Goal: Task Accomplishment & Management: Use online tool/utility

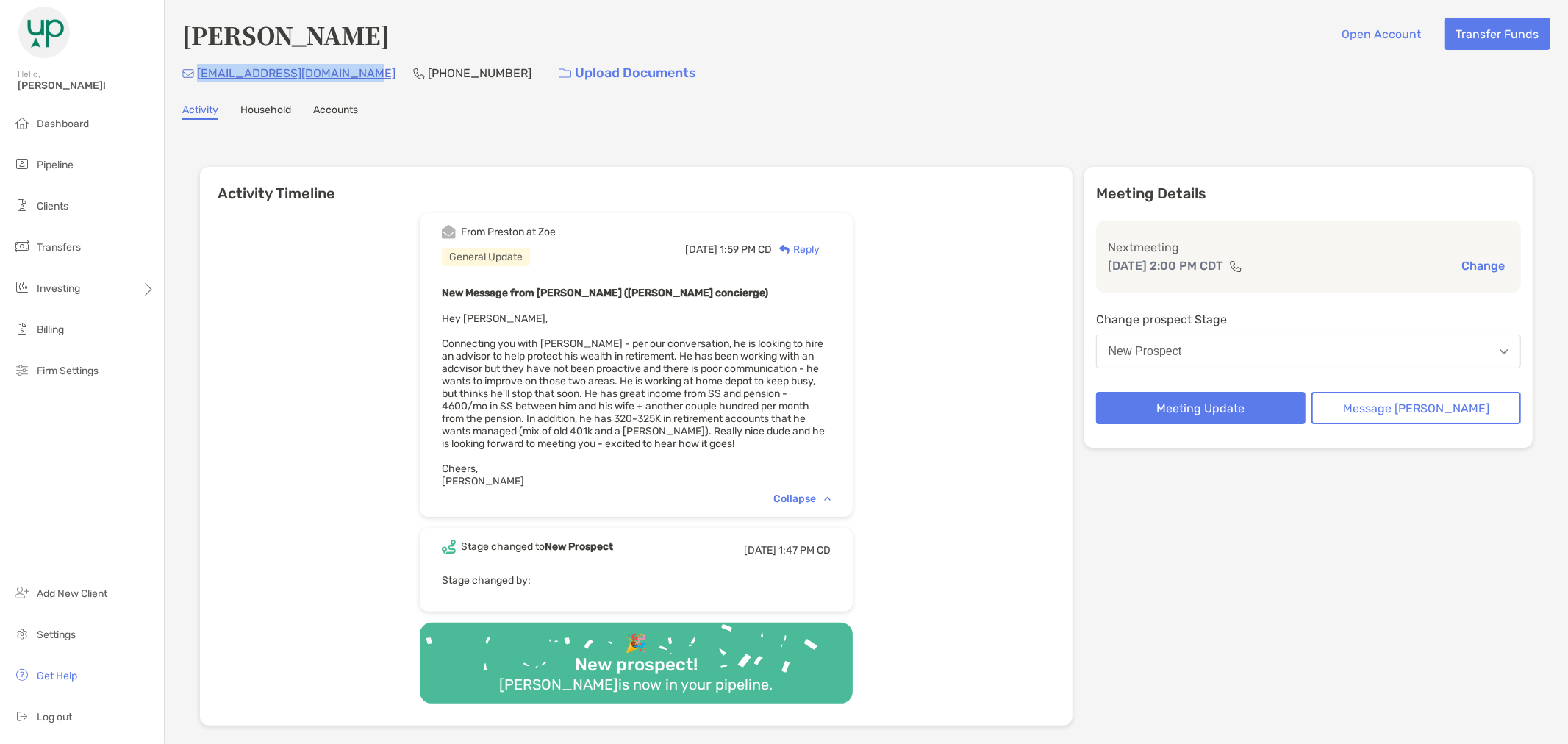
drag, startPoint x: 375, startPoint y: 74, endPoint x: 200, endPoint y: 76, distance: 175.0
click at [200, 76] on div "[EMAIL_ADDRESS][DOMAIN_NAME] [PHONE_NUMBER] Upload Documents" at bounding box center [866, 73] width 1368 height 32
copy p "[EMAIL_ADDRESS][DOMAIN_NAME]"
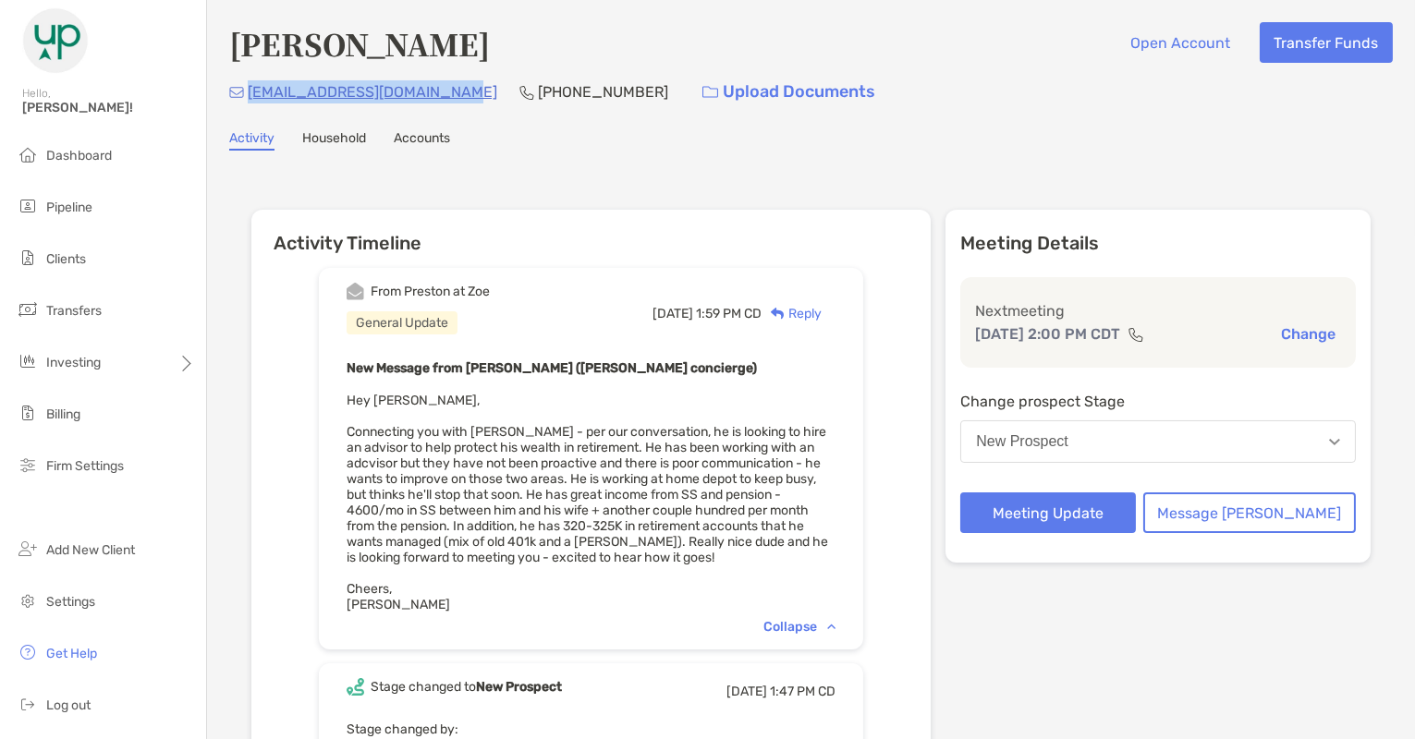
click at [1036, 150] on div "[PERSON_NAME] Open Account Transfer Funds [EMAIL_ADDRESS][DOMAIN_NAME] [PHONE_N…" at bounding box center [811, 490] width 1208 height 980
drag, startPoint x: 615, startPoint y: 81, endPoint x: 502, endPoint y: 95, distance: 113.6
click at [502, 95] on div "[EMAIL_ADDRESS][DOMAIN_NAME] [PHONE_NUMBER] Upload Documents" at bounding box center [810, 92] width 1163 height 40
copy div "[PHONE_NUMBER]"
click at [481, 102] on div "[EMAIL_ADDRESS][DOMAIN_NAME] [PHONE_NUMBER] Upload Documents" at bounding box center [810, 92] width 1163 height 40
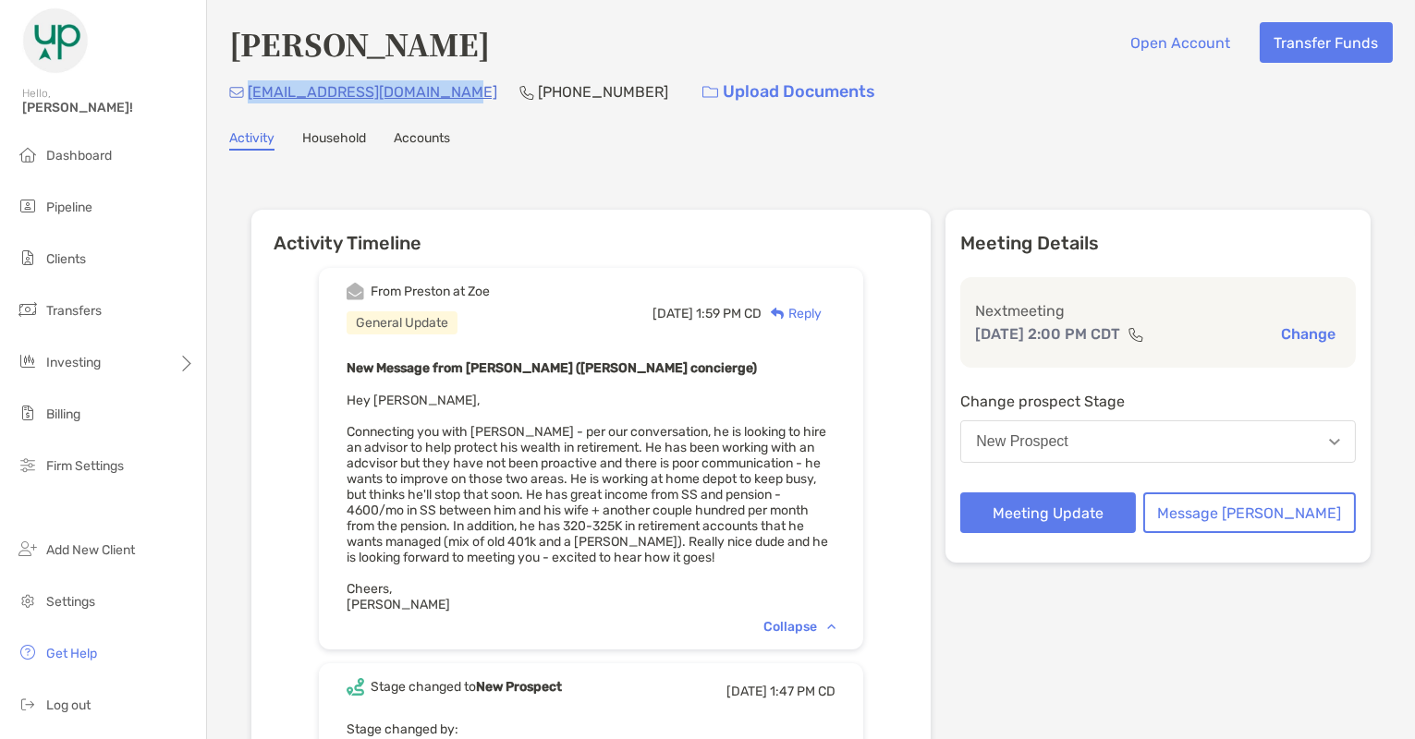
drag, startPoint x: 473, startPoint y: 90, endPoint x: 248, endPoint y: 91, distance: 225.5
click at [248, 91] on div "[EMAIL_ADDRESS][DOMAIN_NAME] [PHONE_NUMBER] Upload Documents" at bounding box center [810, 92] width 1163 height 40
copy p "[EMAIL_ADDRESS][DOMAIN_NAME]"
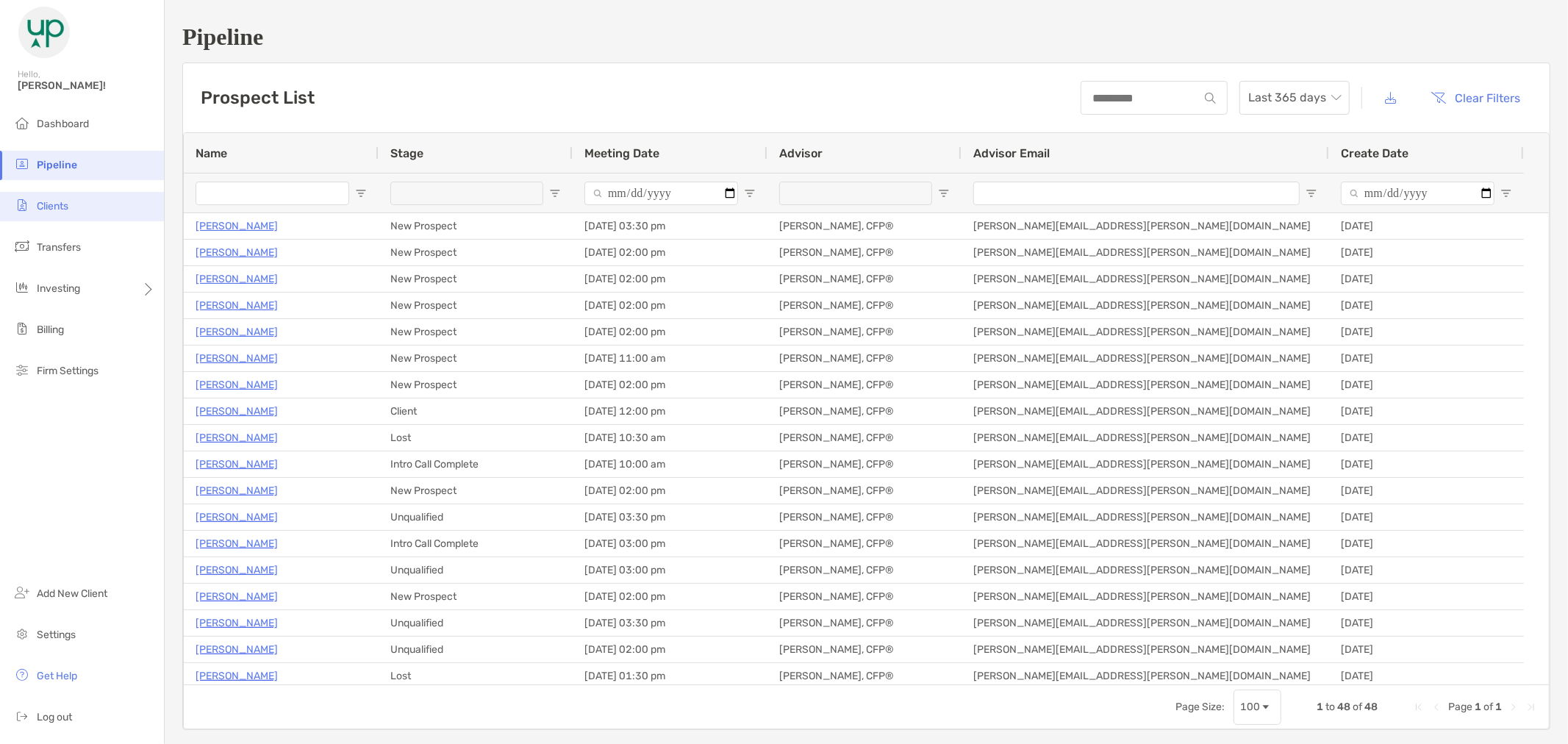
click at [83, 207] on li "Clients" at bounding box center [82, 206] width 164 height 29
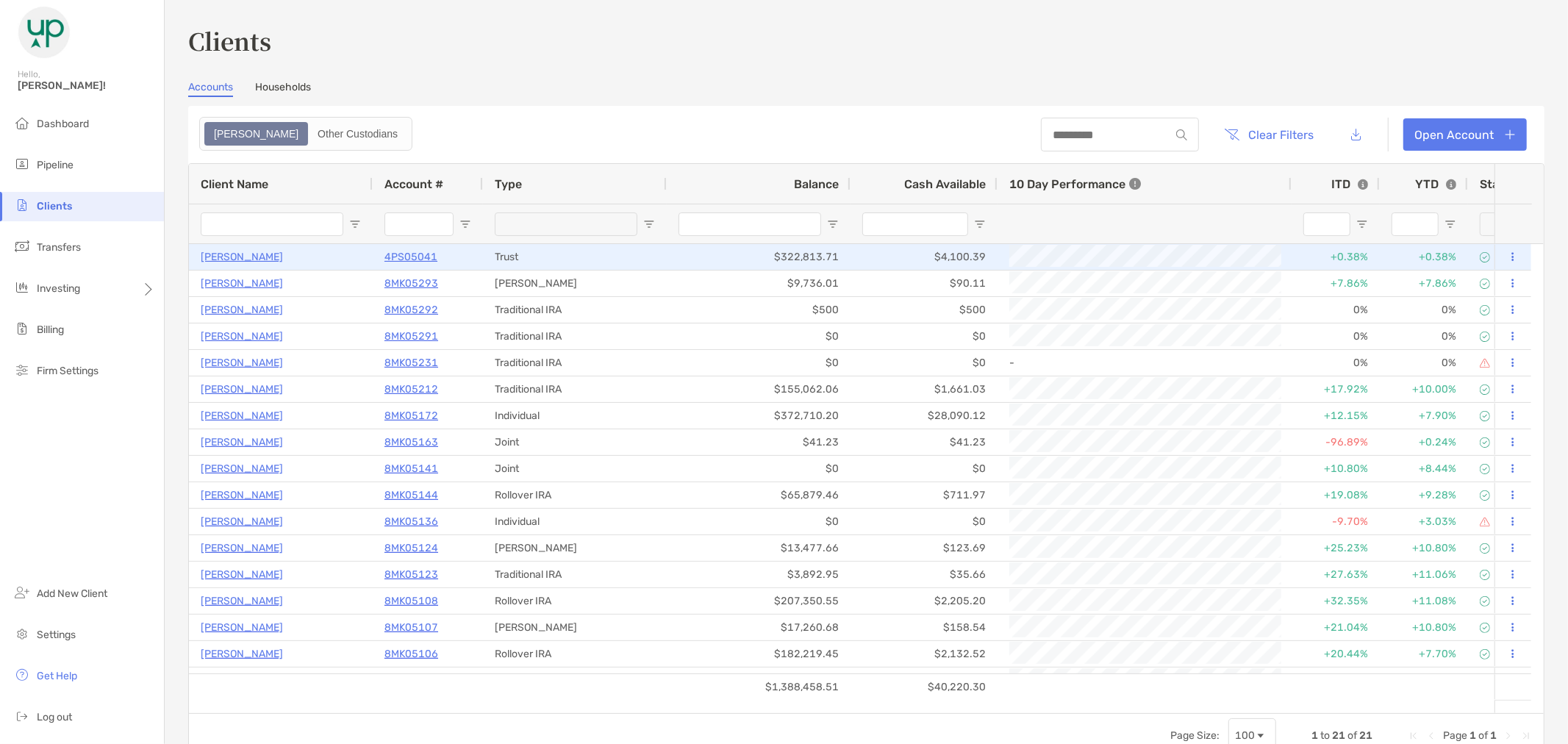
click at [231, 254] on p "Gilbert Glass" at bounding box center [242, 256] width 83 height 18
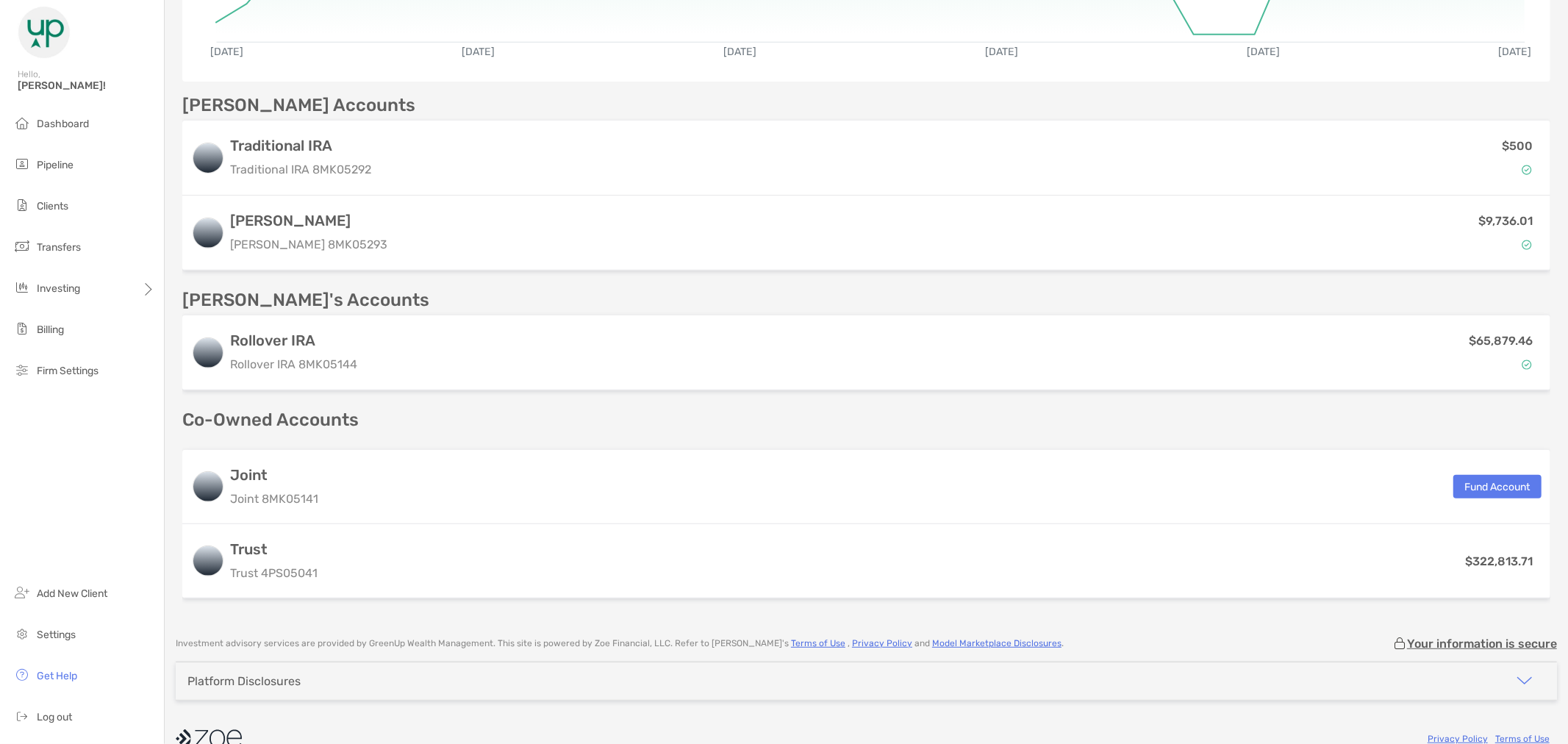
scroll to position [390, 0]
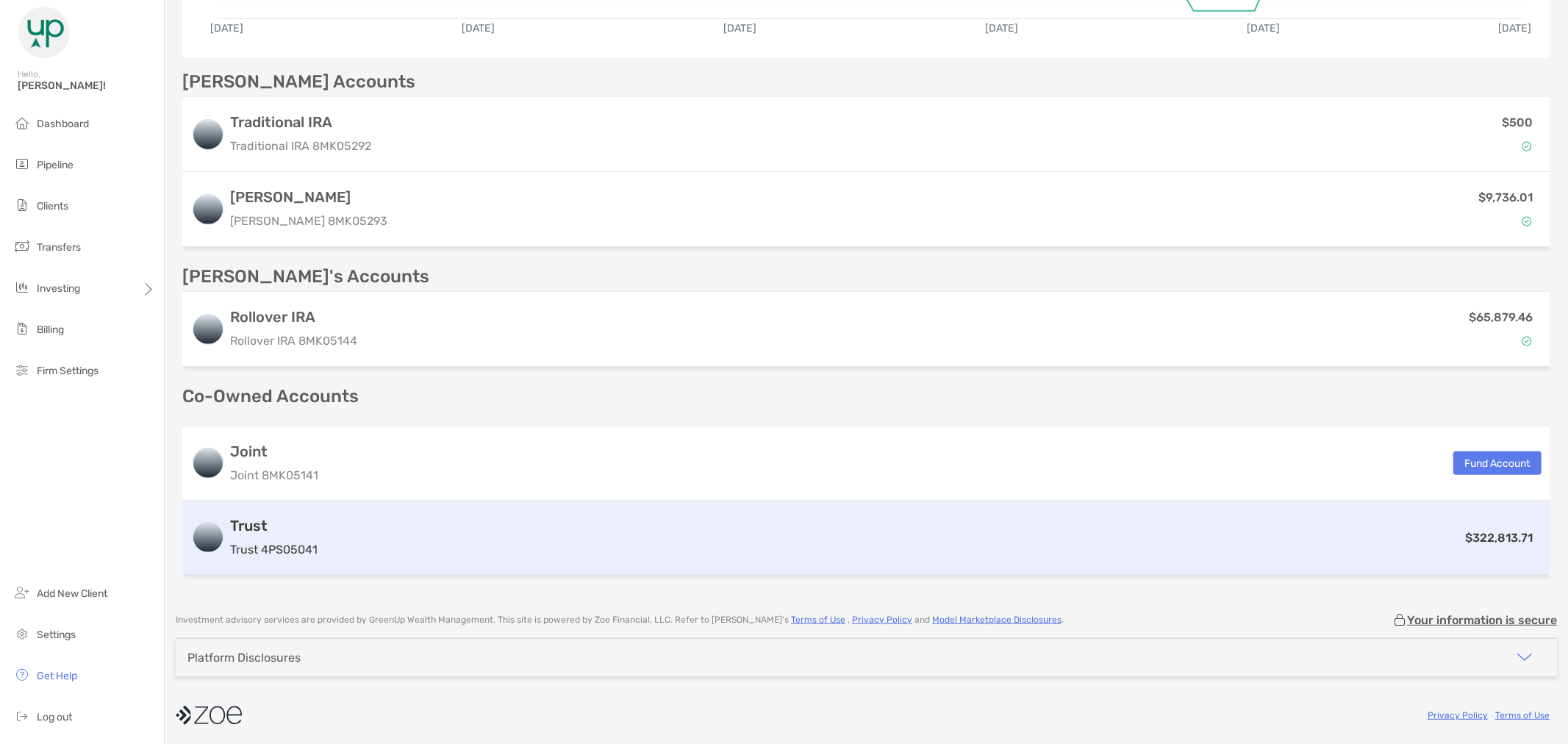
click at [269, 520] on h3 "Trust" at bounding box center [274, 526] width 88 height 18
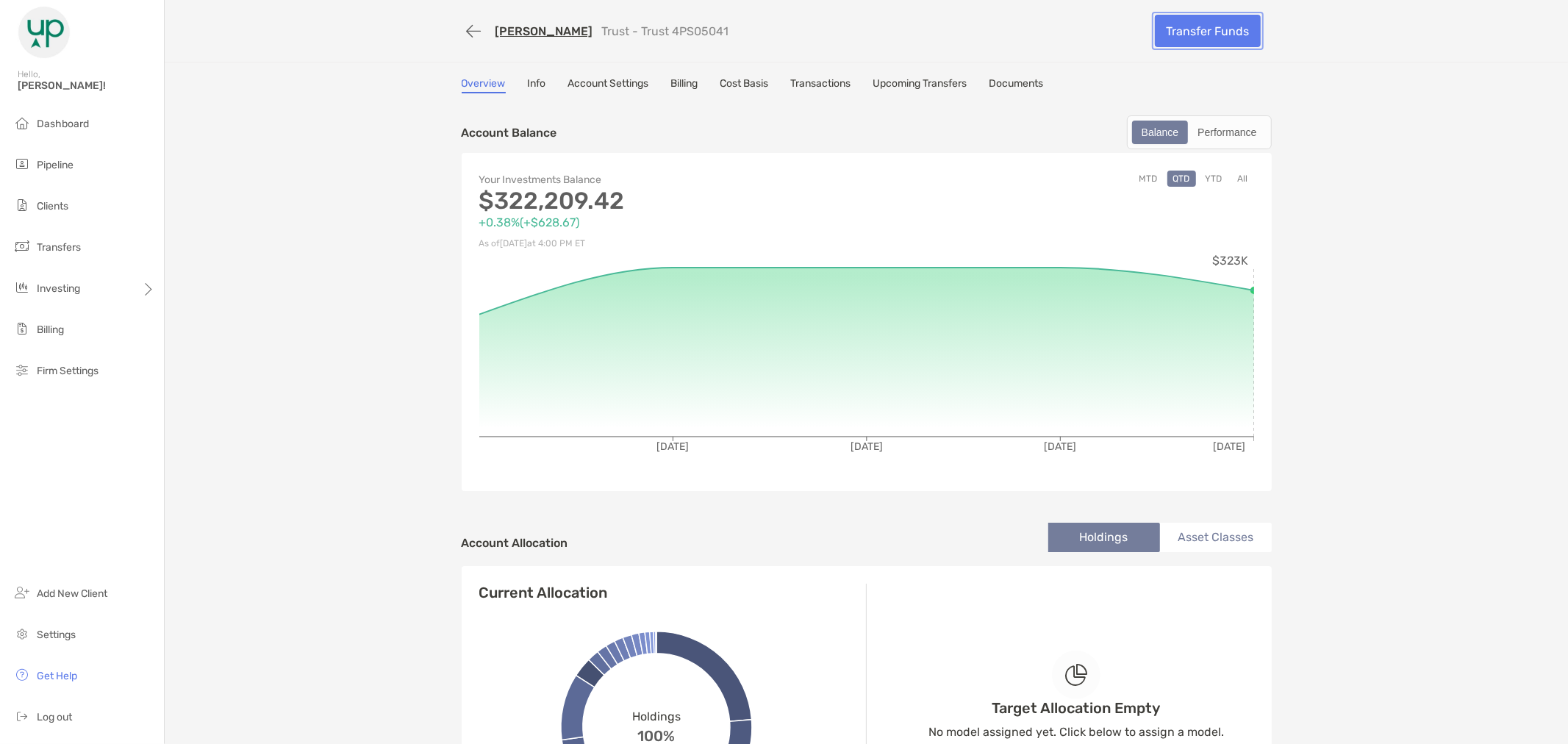
click at [1178, 27] on link "Transfer Funds" at bounding box center [1208, 30] width 106 height 33
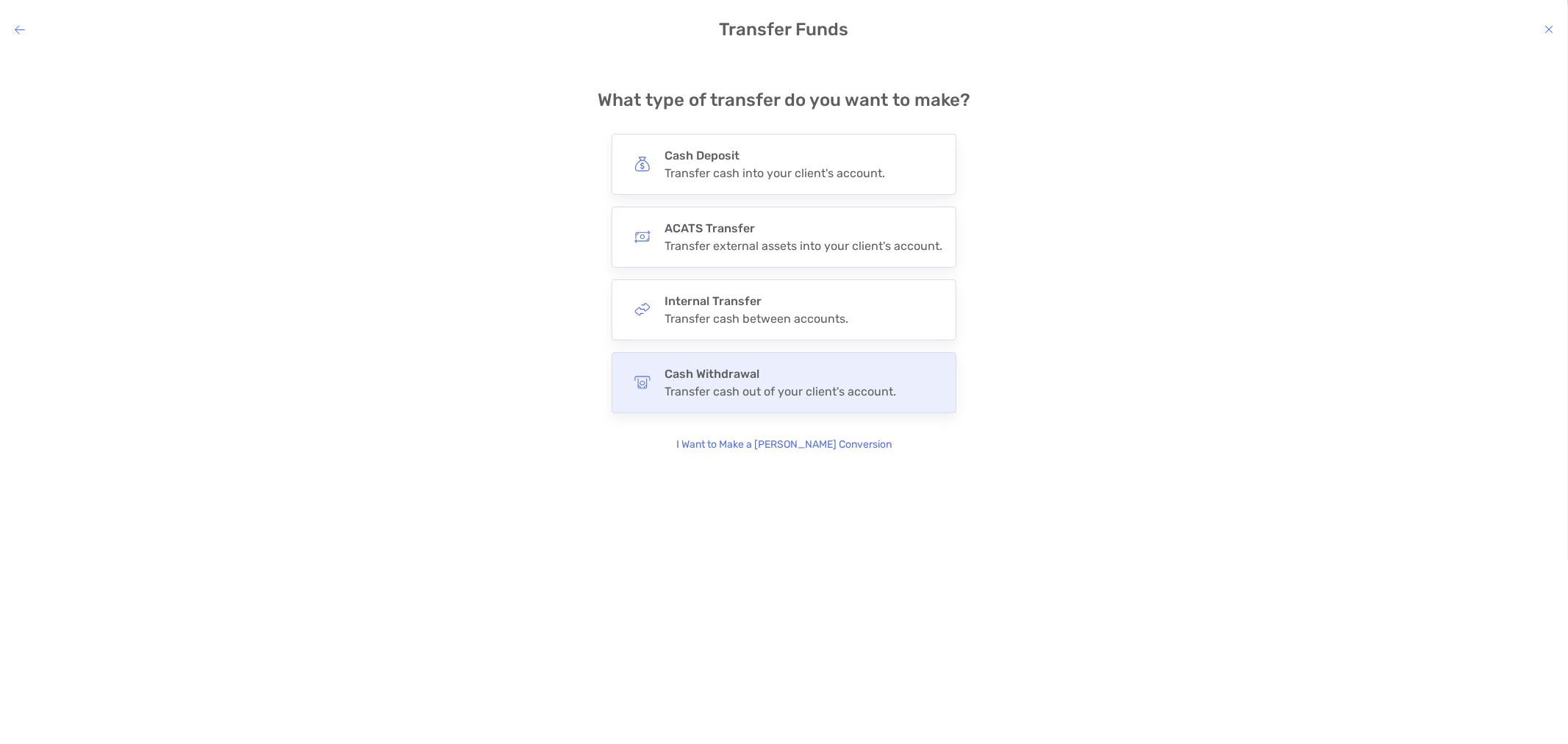
click at [795, 376] on h4 "Cash Withdrawal" at bounding box center [780, 374] width 232 height 14
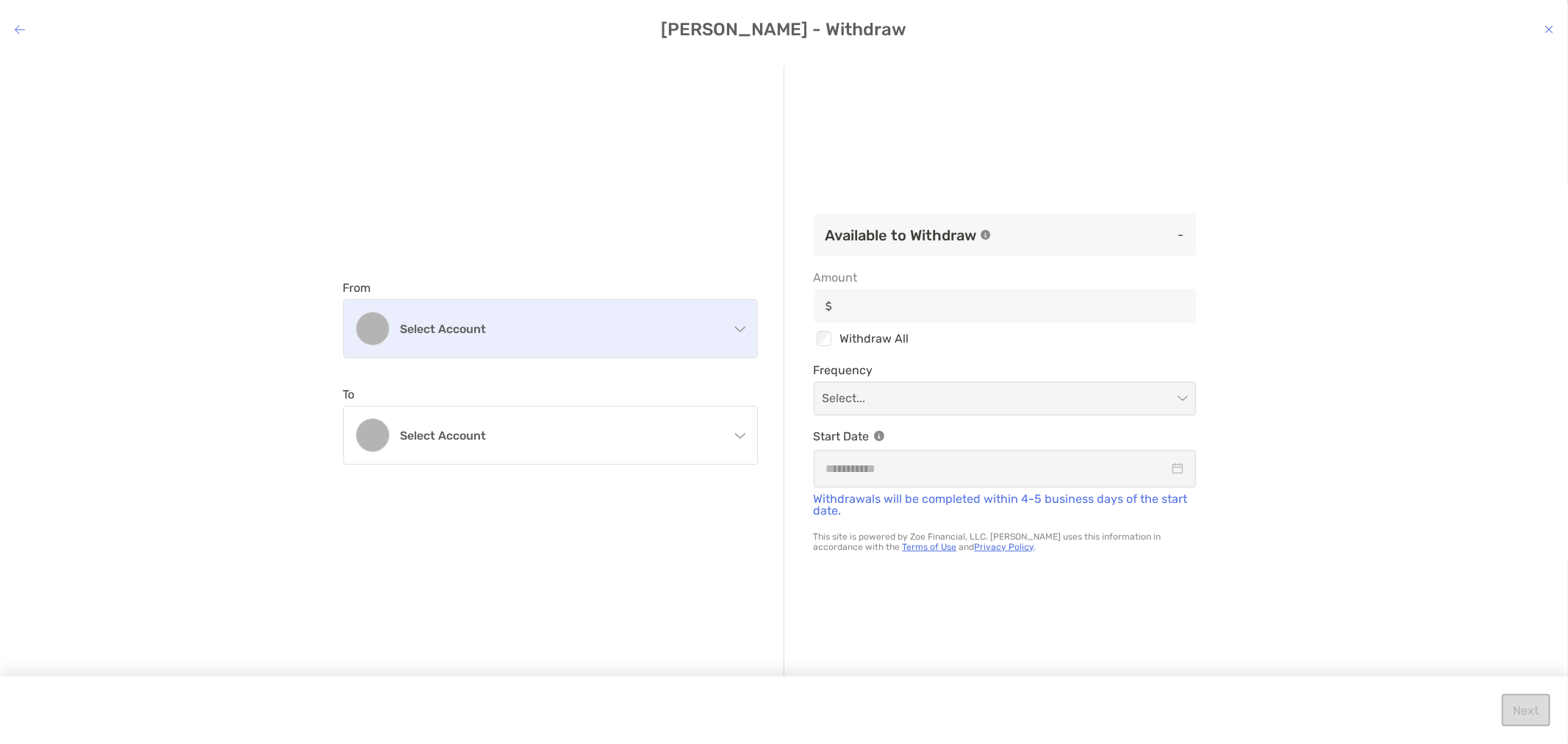
click at [702, 317] on div "Select account" at bounding box center [550, 329] width 413 height 57
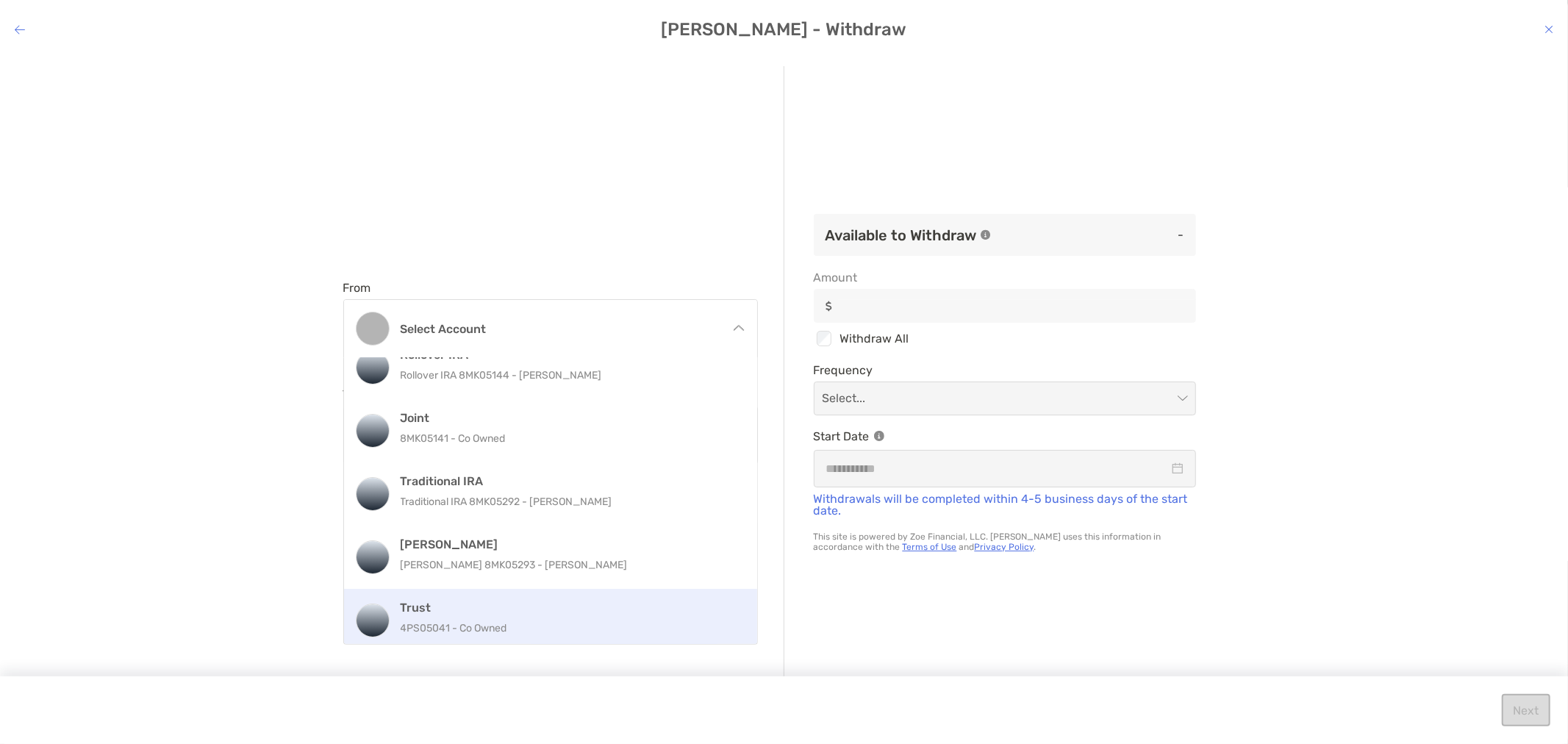
scroll to position [32, 0]
click at [437, 605] on h4 "Trust" at bounding box center [566, 600] width 332 height 14
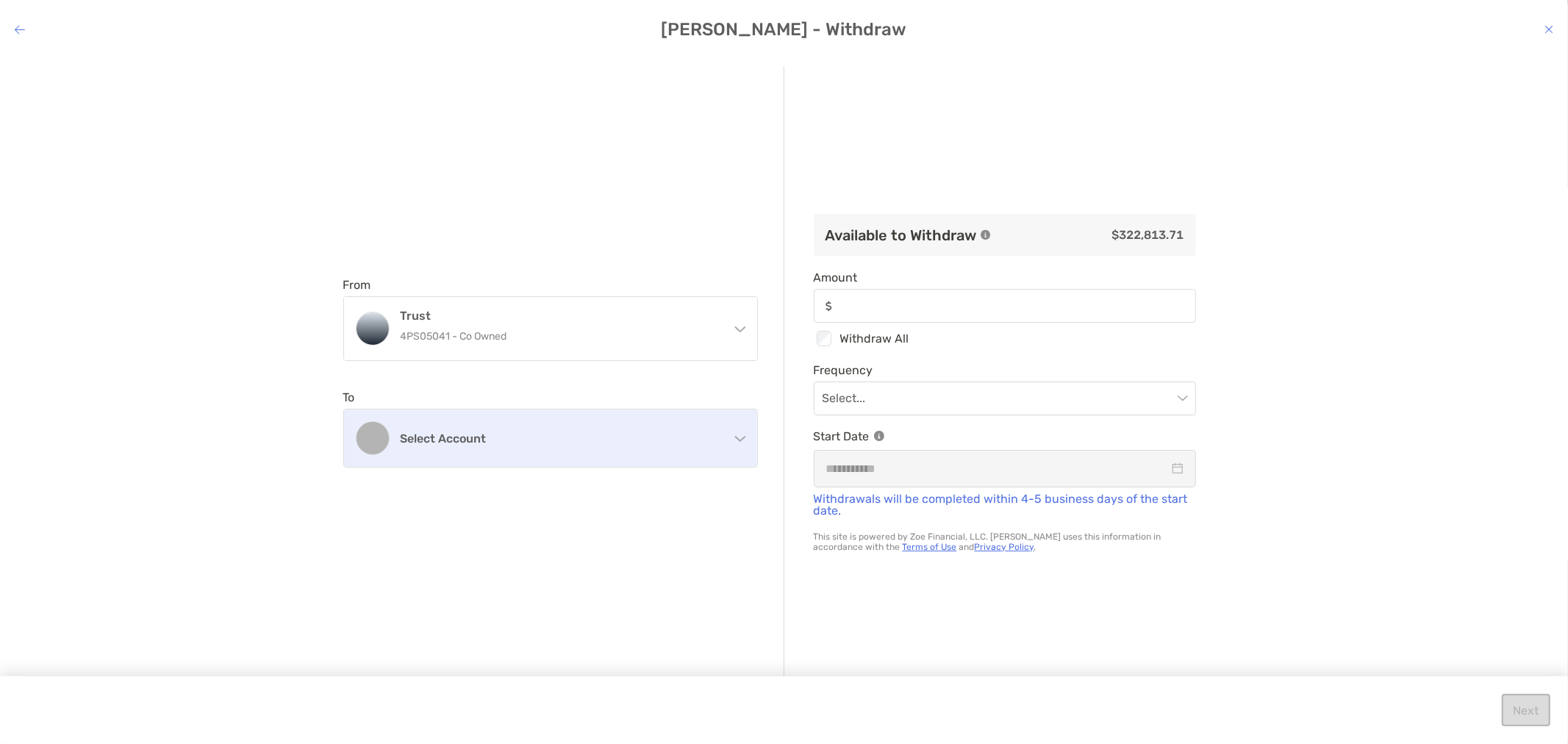
click at [616, 442] on h4 "Select account" at bounding box center [559, 438] width 317 height 14
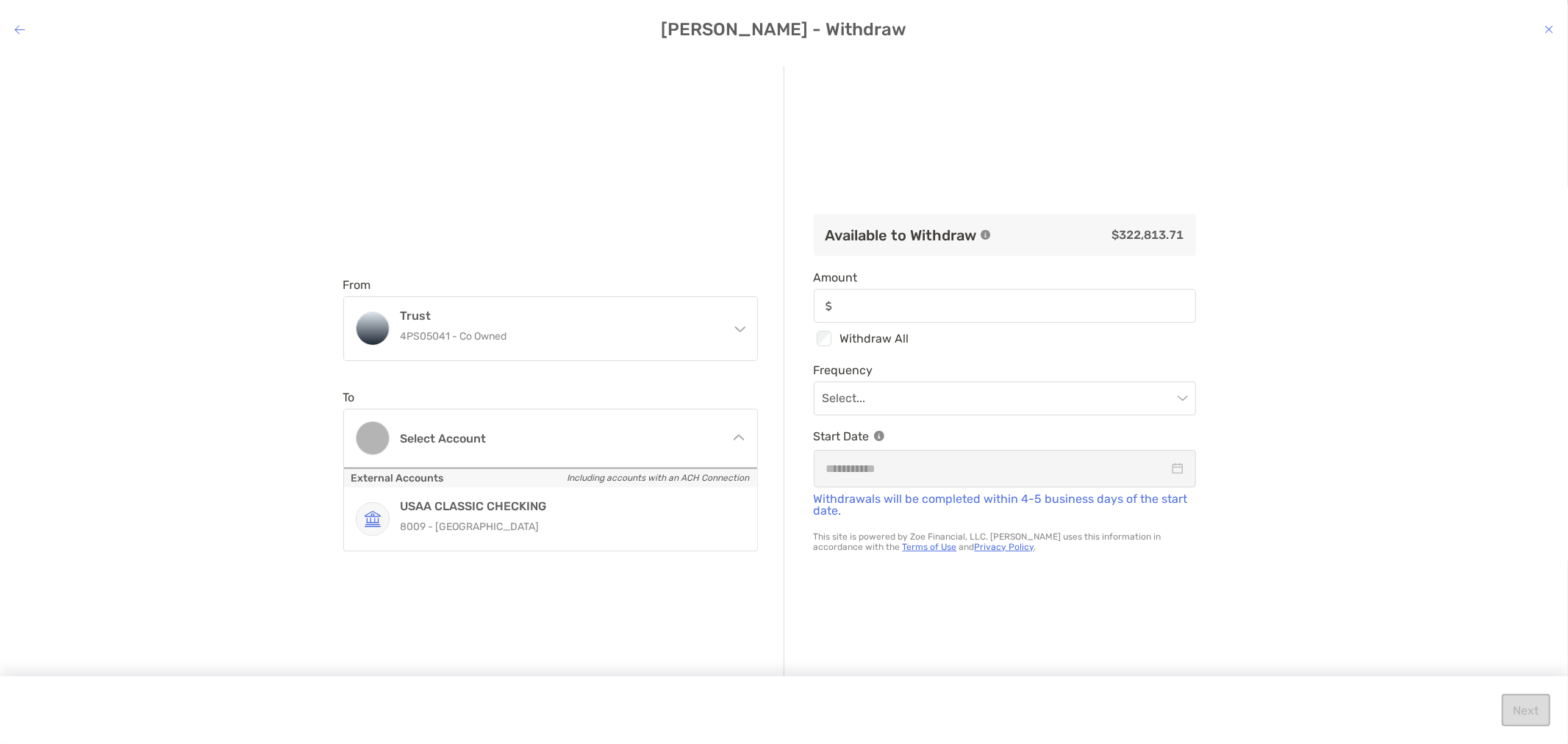
click at [24, 30] on icon "modal" at bounding box center [19, 29] width 10 height 12
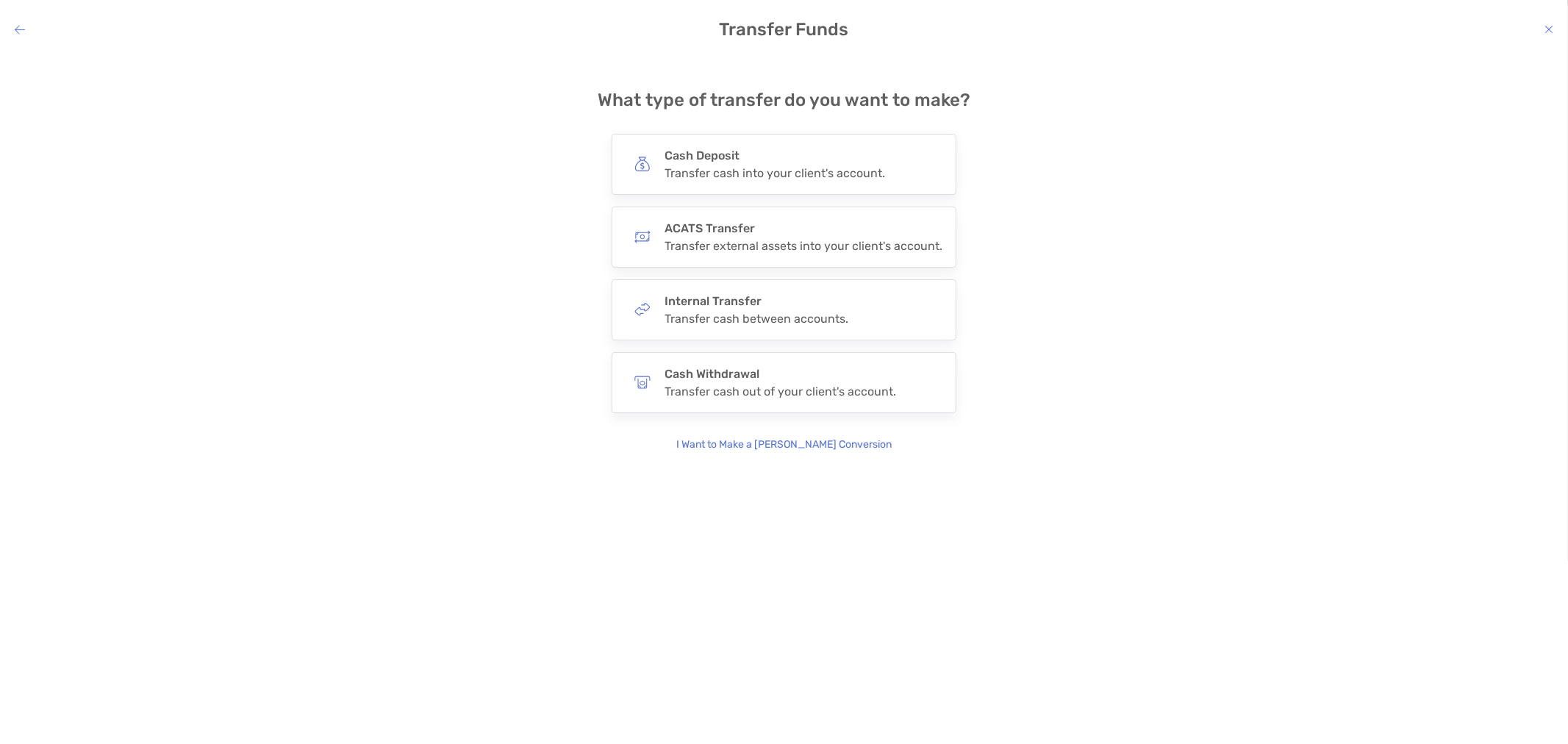
click at [1546, 30] on icon "modal" at bounding box center [1549, 29] width 9 height 12
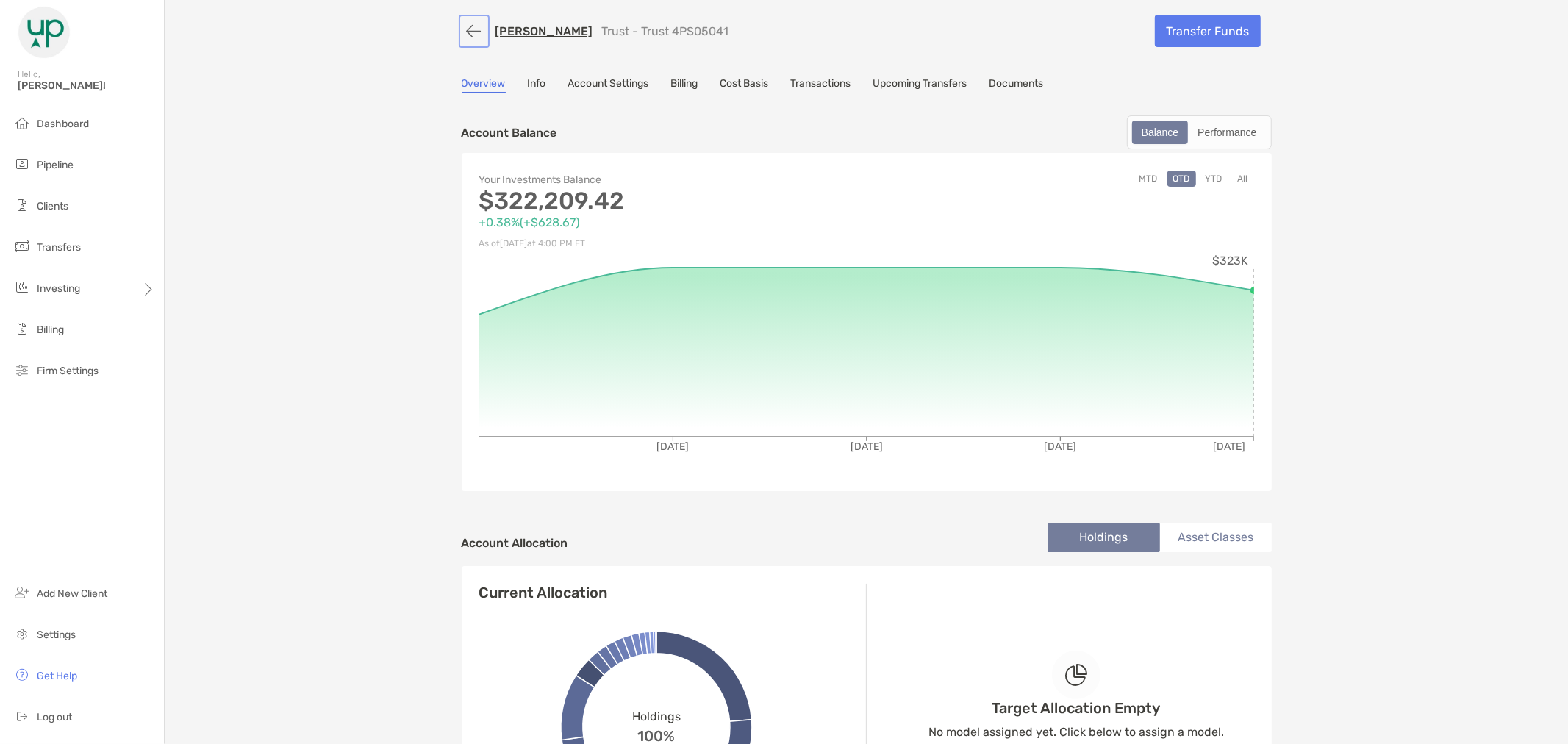
click at [469, 37] on button "button" at bounding box center [473, 31] width 25 height 27
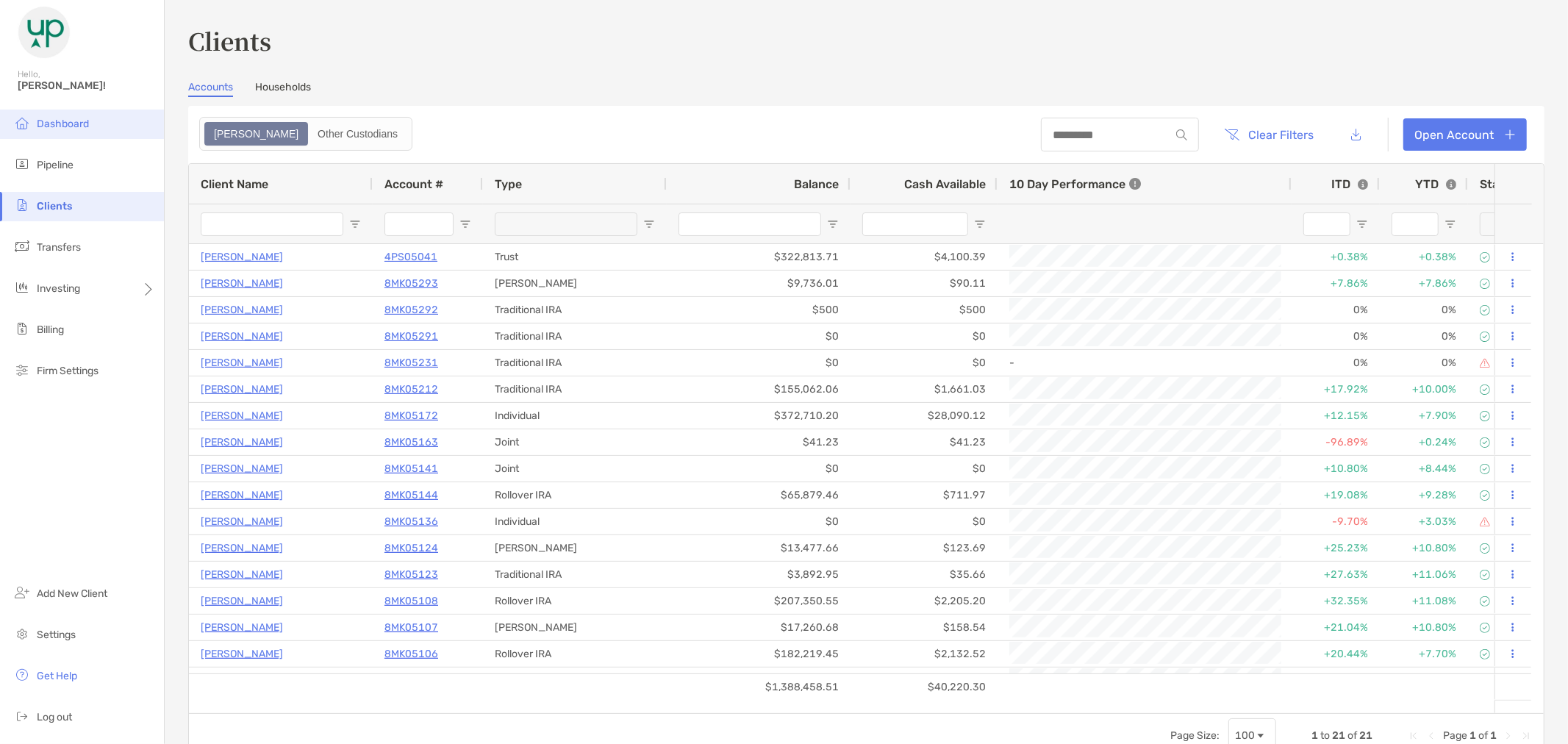
click at [76, 123] on span "Dashboard" at bounding box center [63, 124] width 53 height 13
